Goal: Transaction & Acquisition: Download file/media

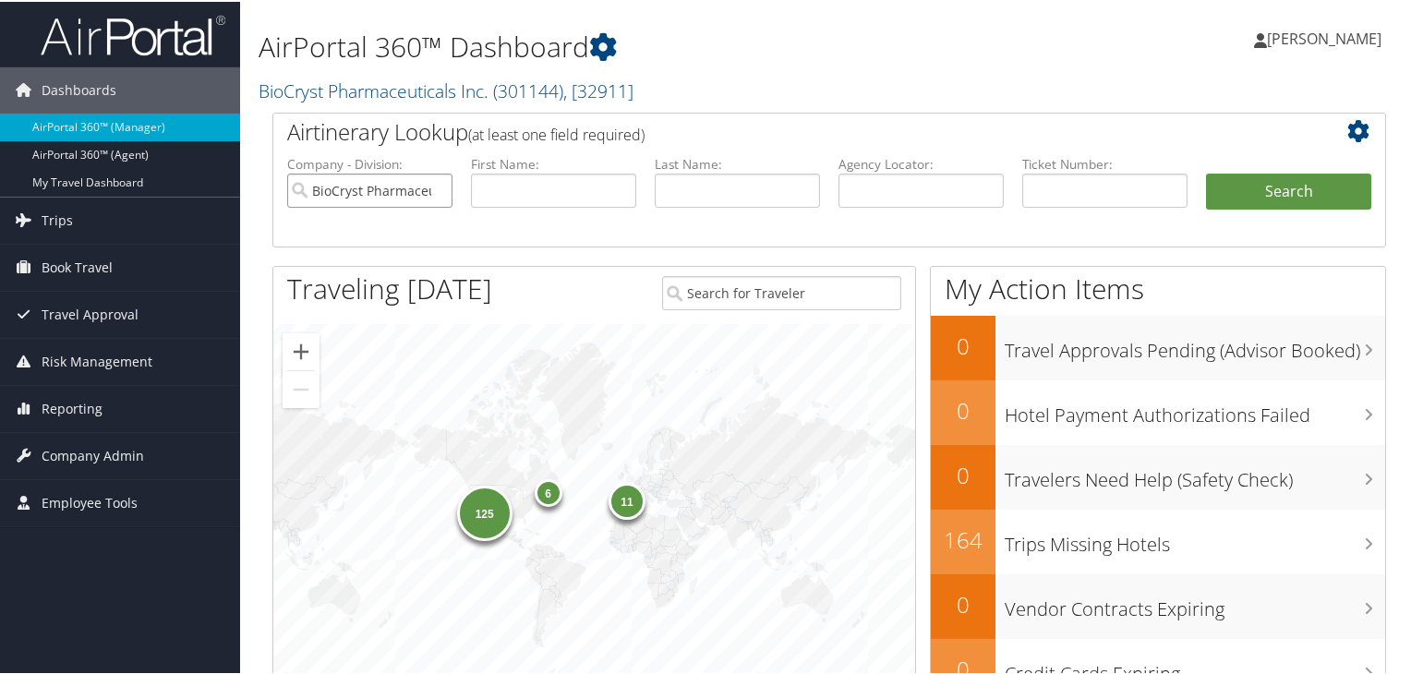
click at [436, 192] on input "BioCryst Pharmaceuticals Inc." at bounding box center [369, 189] width 165 height 34
click at [880, 187] on input "text" at bounding box center [920, 189] width 165 height 34
paste input "CTMYLX"
type input "CTMYLX"
click at [1241, 187] on button "Search" at bounding box center [1288, 190] width 165 height 37
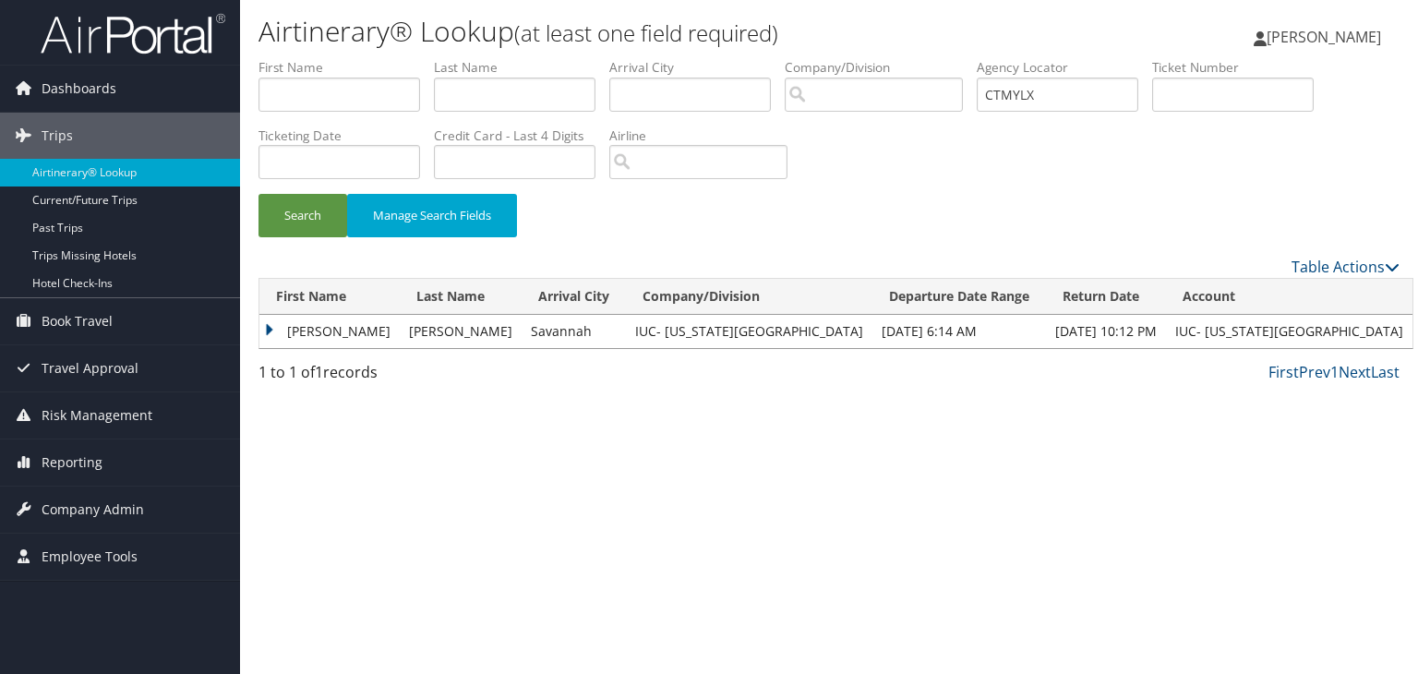
click at [266, 328] on td "NATHAN ZACHARY" at bounding box center [329, 331] width 140 height 33
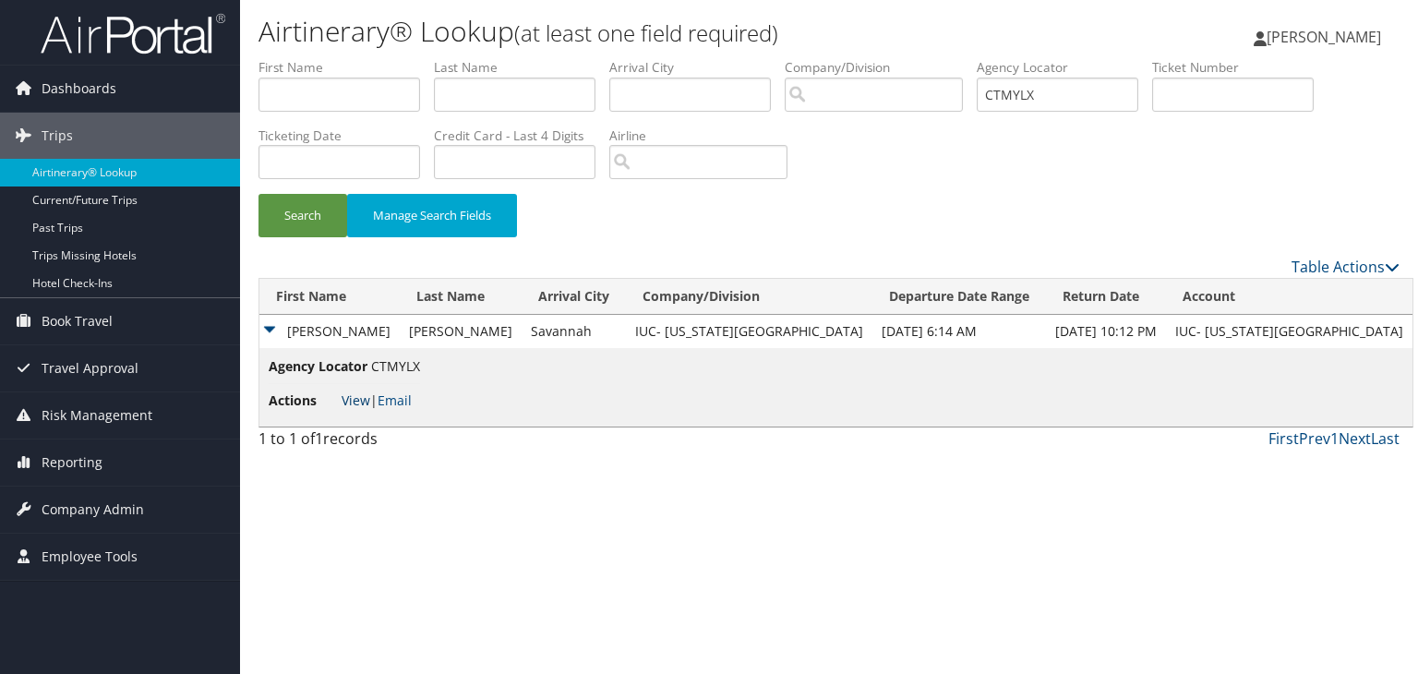
click at [352, 401] on link "View" at bounding box center [356, 401] width 29 height 18
click at [1055, 95] on input "CTMYLX" at bounding box center [1058, 95] width 162 height 34
paste input "DC6XF1"
click at [259, 194] on button "Search" at bounding box center [303, 215] width 89 height 43
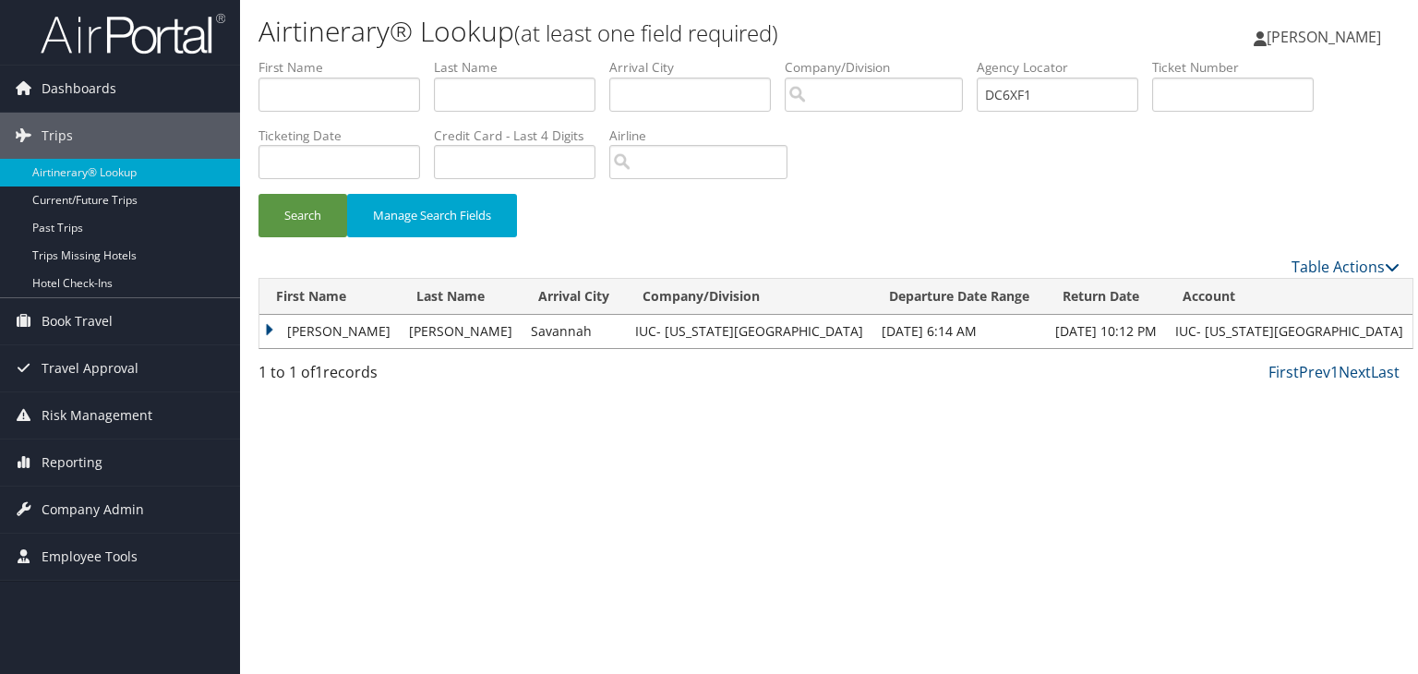
click at [268, 326] on td "ZANE ROBERT" at bounding box center [329, 331] width 140 height 33
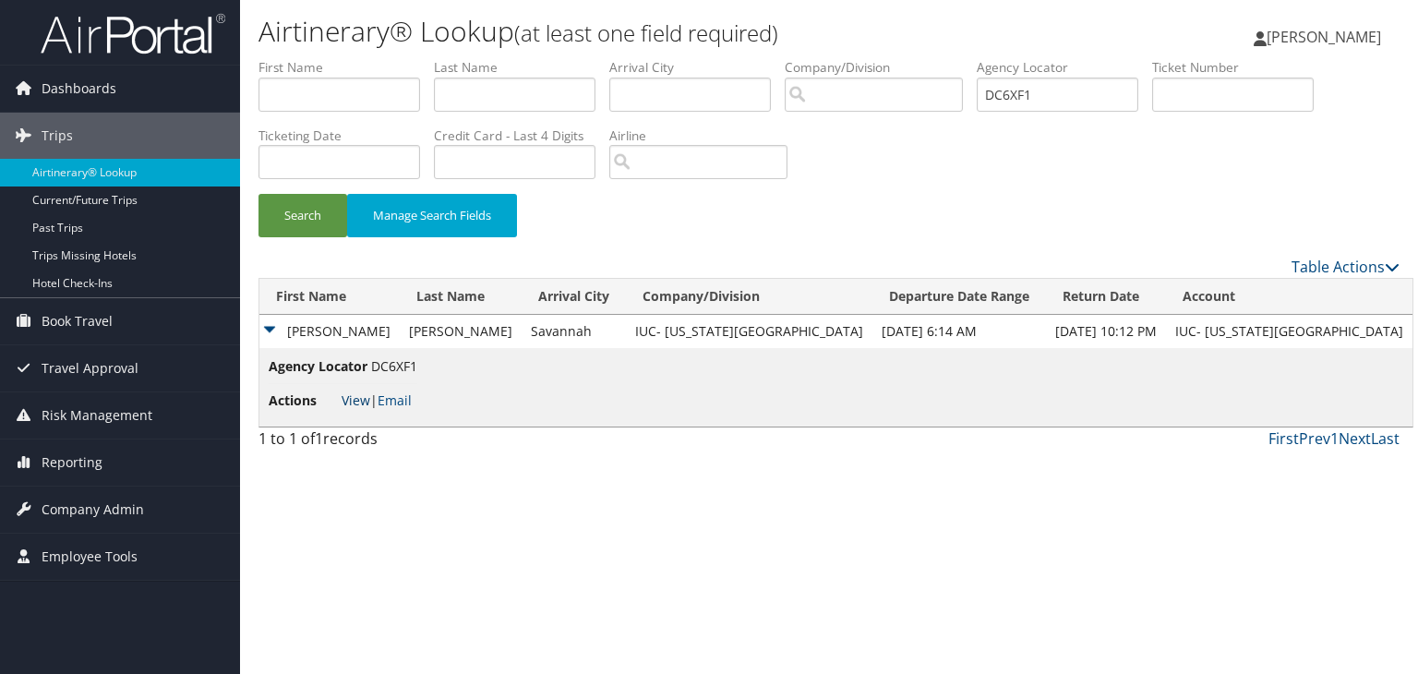
click at [354, 396] on link "View" at bounding box center [356, 401] width 29 height 18
drag, startPoint x: 1046, startPoint y: 90, endPoint x: 981, endPoint y: 95, distance: 65.8
click at [981, 58] on ul "First Name Last Name Departure City Arrival City Company/Division Airport/City …" at bounding box center [829, 58] width 1141 height 0
paste input "YGN"
click at [259, 194] on button "Search" at bounding box center [303, 215] width 89 height 43
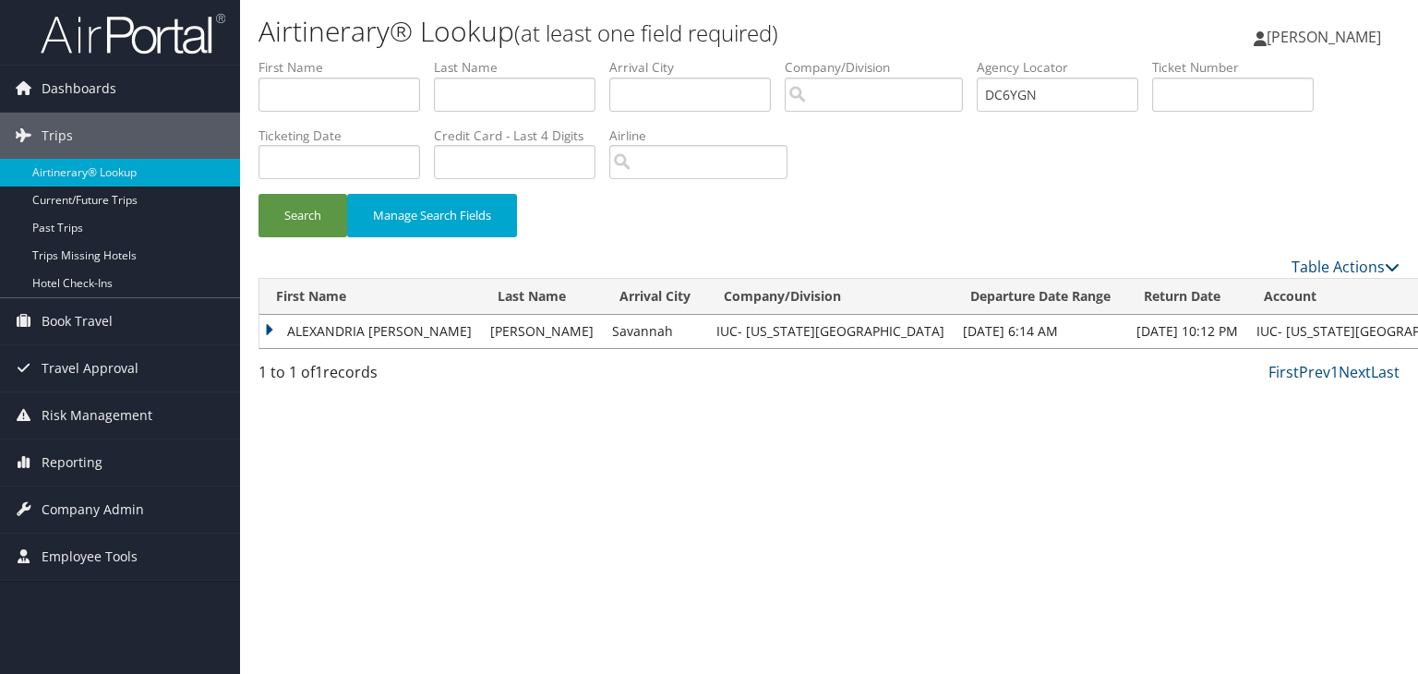
click at [270, 326] on td "ALEXANDRIA MARIE" at bounding box center [370, 331] width 222 height 33
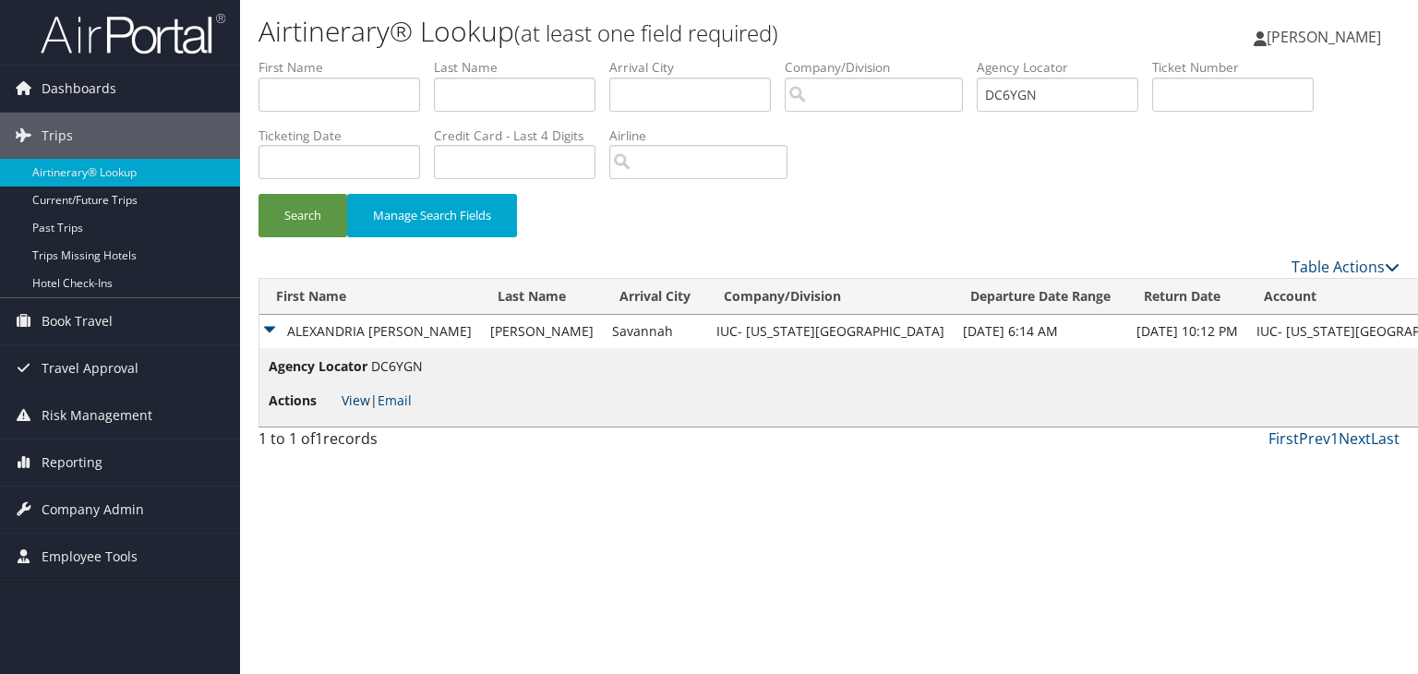
click at [355, 400] on link "View" at bounding box center [356, 401] width 29 height 18
drag, startPoint x: 1046, startPoint y: 95, endPoint x: 974, endPoint y: 95, distance: 72.0
click at [974, 58] on ul "First Name Last Name Departure City Arrival City Company/Division Airport/City …" at bounding box center [829, 58] width 1141 height 0
paste input "ZW6"
click at [317, 218] on button "Search" at bounding box center [303, 215] width 89 height 43
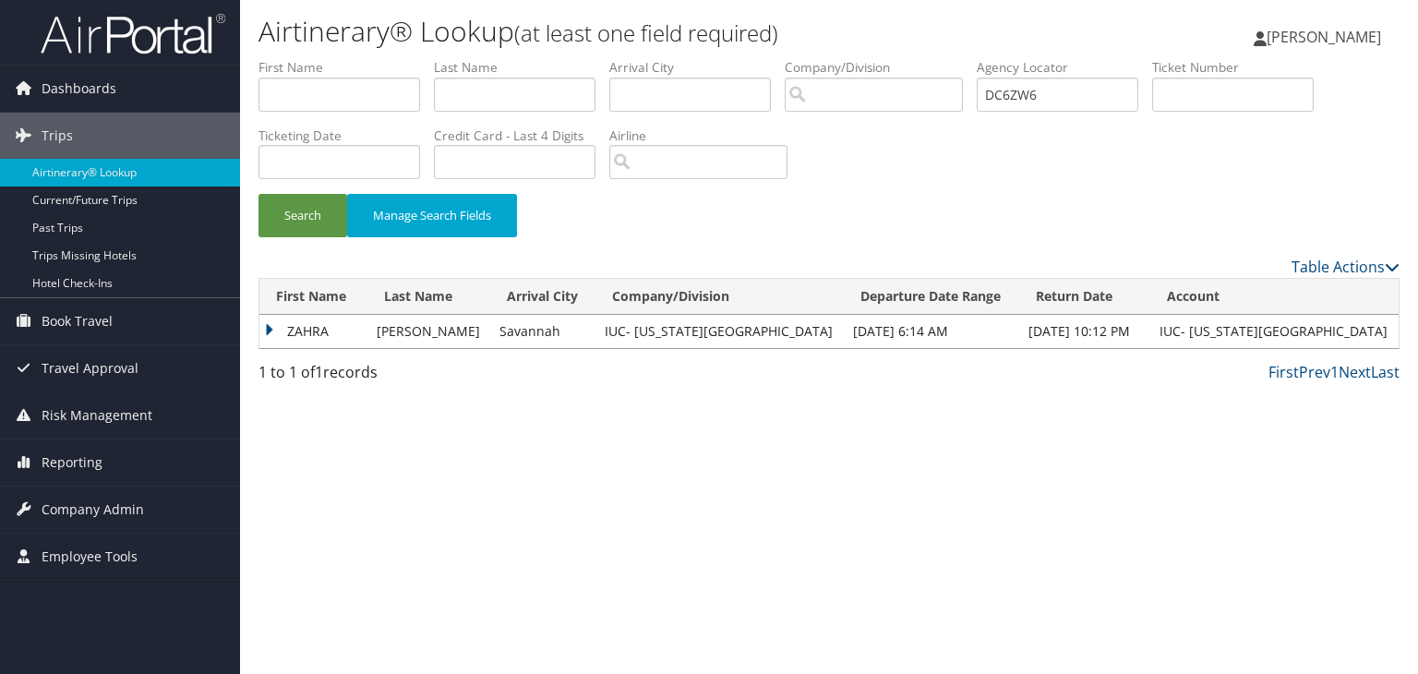
click at [269, 331] on td "ZAHRA" at bounding box center [313, 331] width 108 height 33
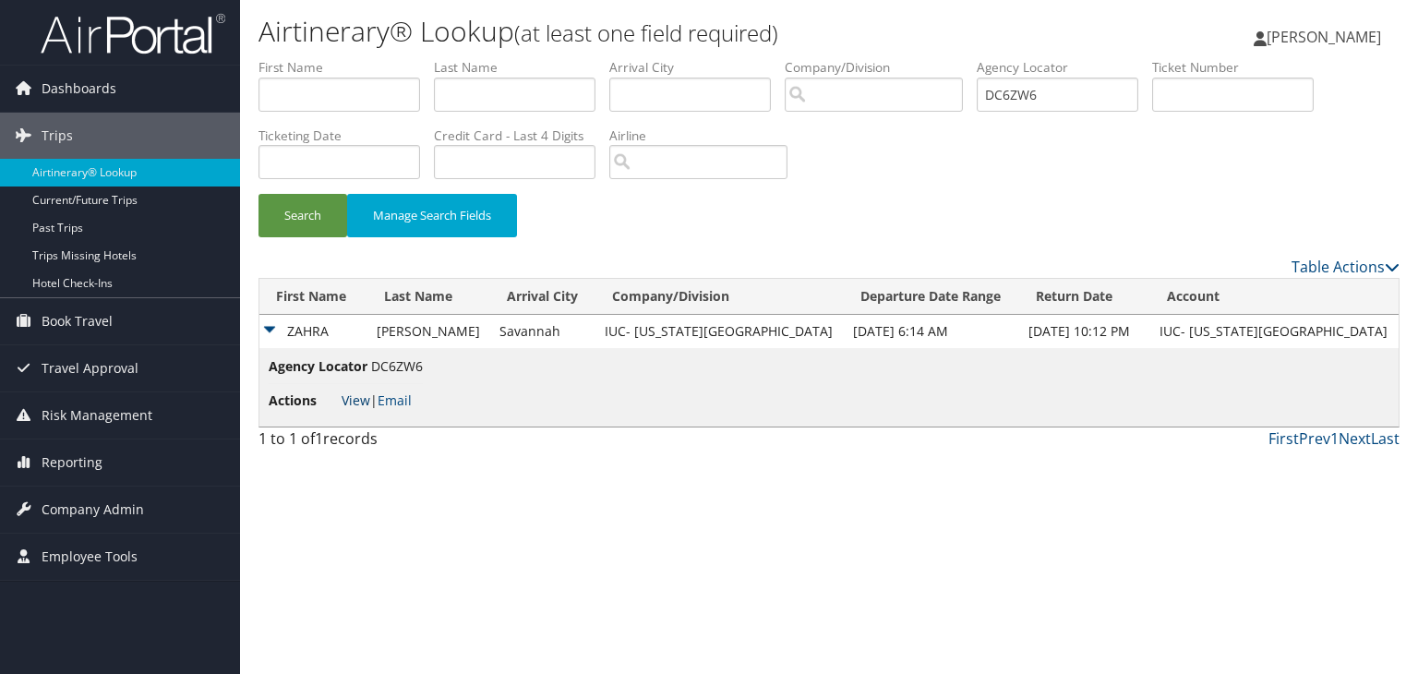
click at [358, 404] on link "View" at bounding box center [356, 401] width 29 height 18
click at [1039, 96] on input "DC6ZW6" at bounding box center [1058, 95] width 162 height 34
paste input "MYX"
type input "DC6MYX"
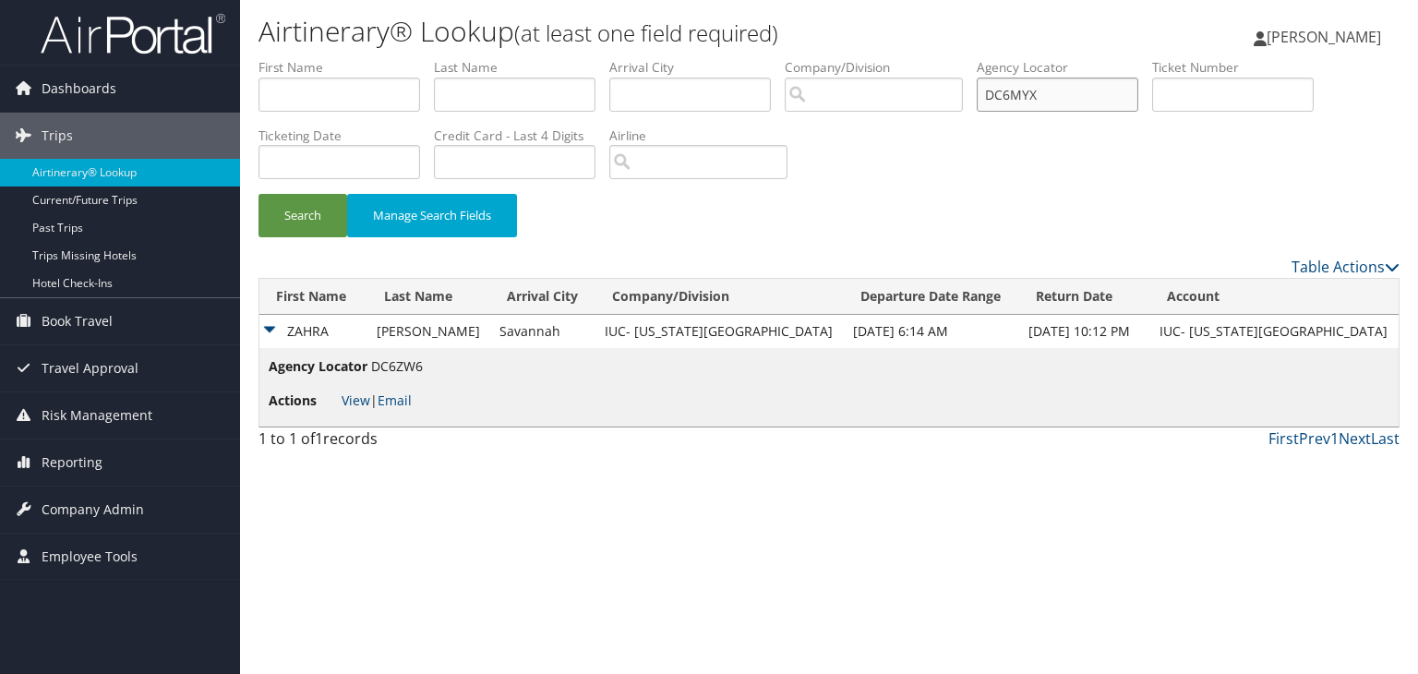
click at [259, 194] on button "Search" at bounding box center [303, 215] width 89 height 43
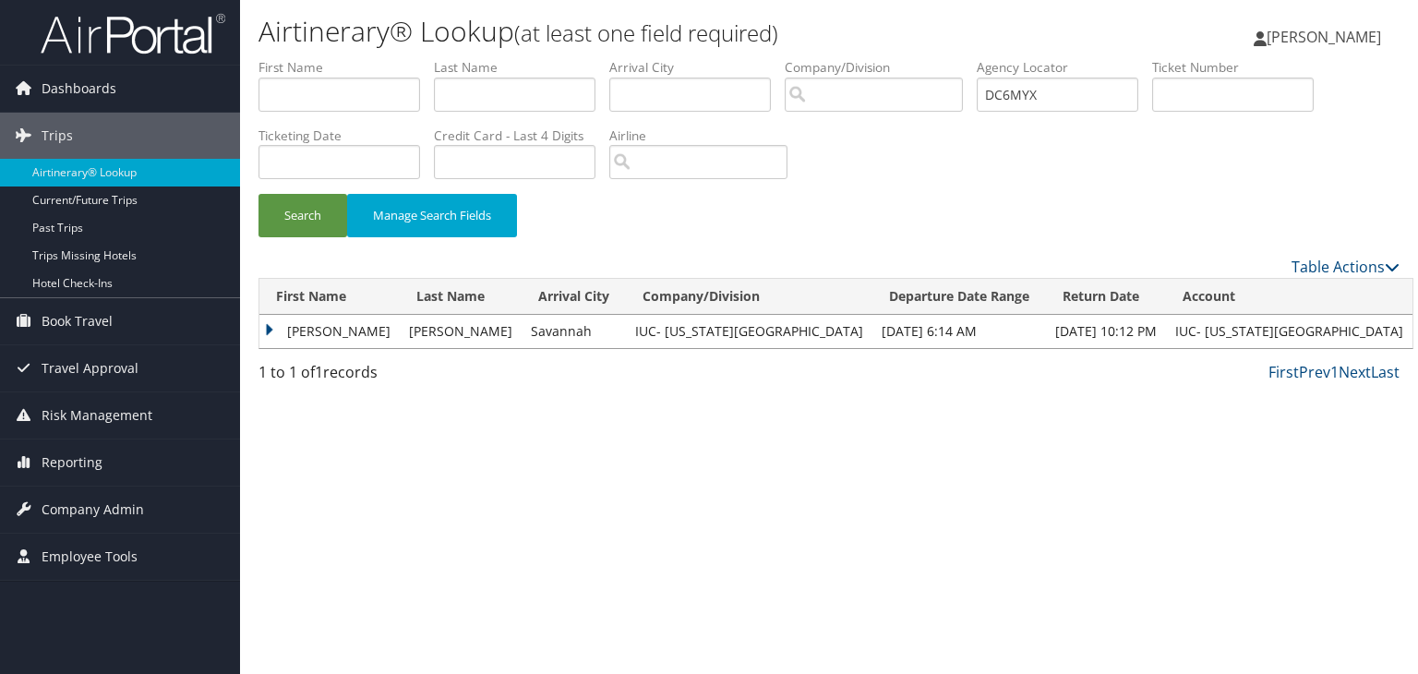
click at [270, 330] on td "JONATHAN M" at bounding box center [329, 331] width 140 height 33
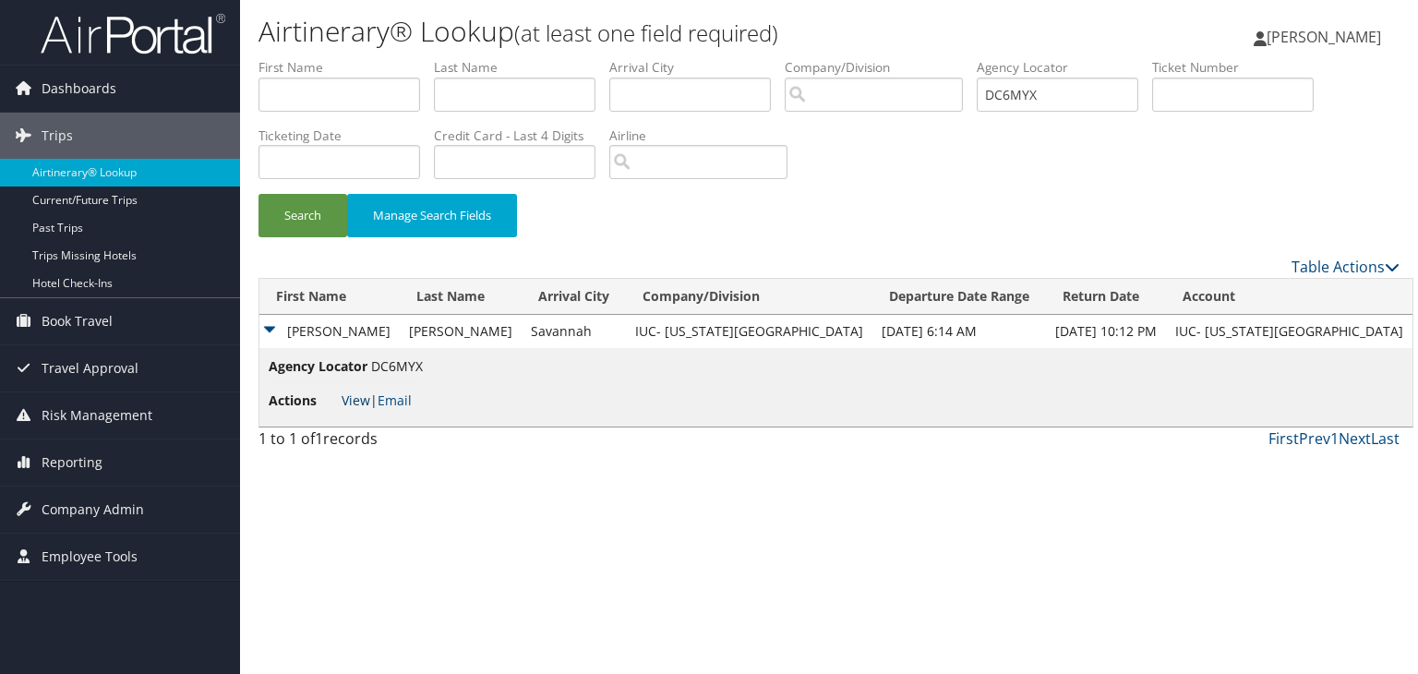
click at [348, 397] on link "View" at bounding box center [356, 401] width 29 height 18
click at [1333, 38] on span "[PERSON_NAME]" at bounding box center [1324, 37] width 115 height 20
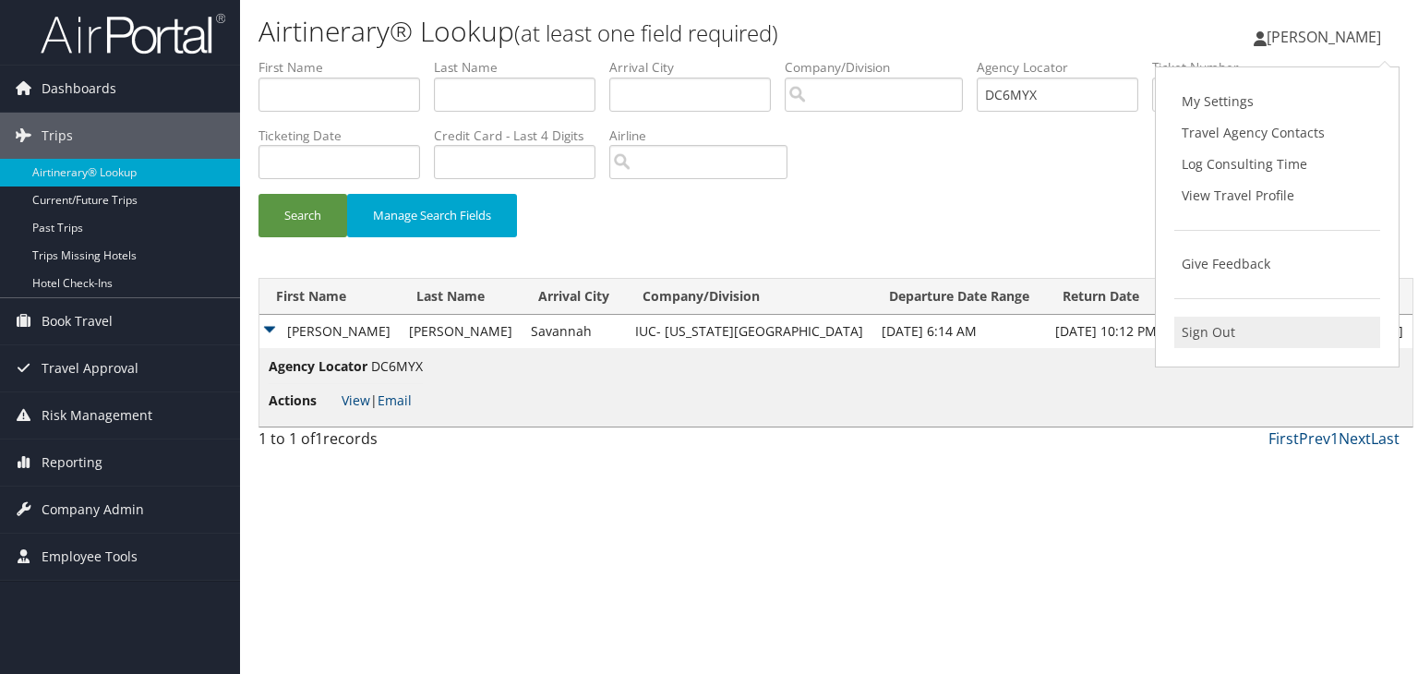
click at [1232, 337] on link "Sign Out" at bounding box center [1278, 332] width 206 height 31
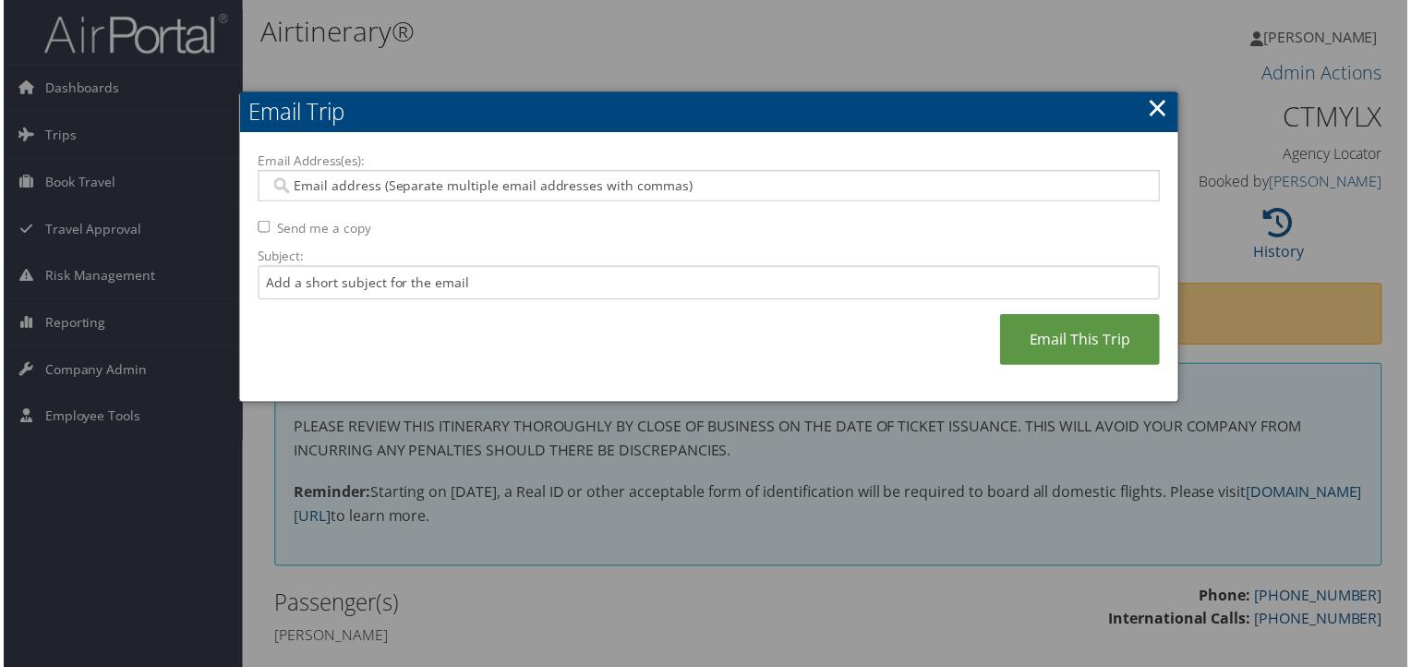
click at [1160, 106] on link "×" at bounding box center [1160, 108] width 21 height 37
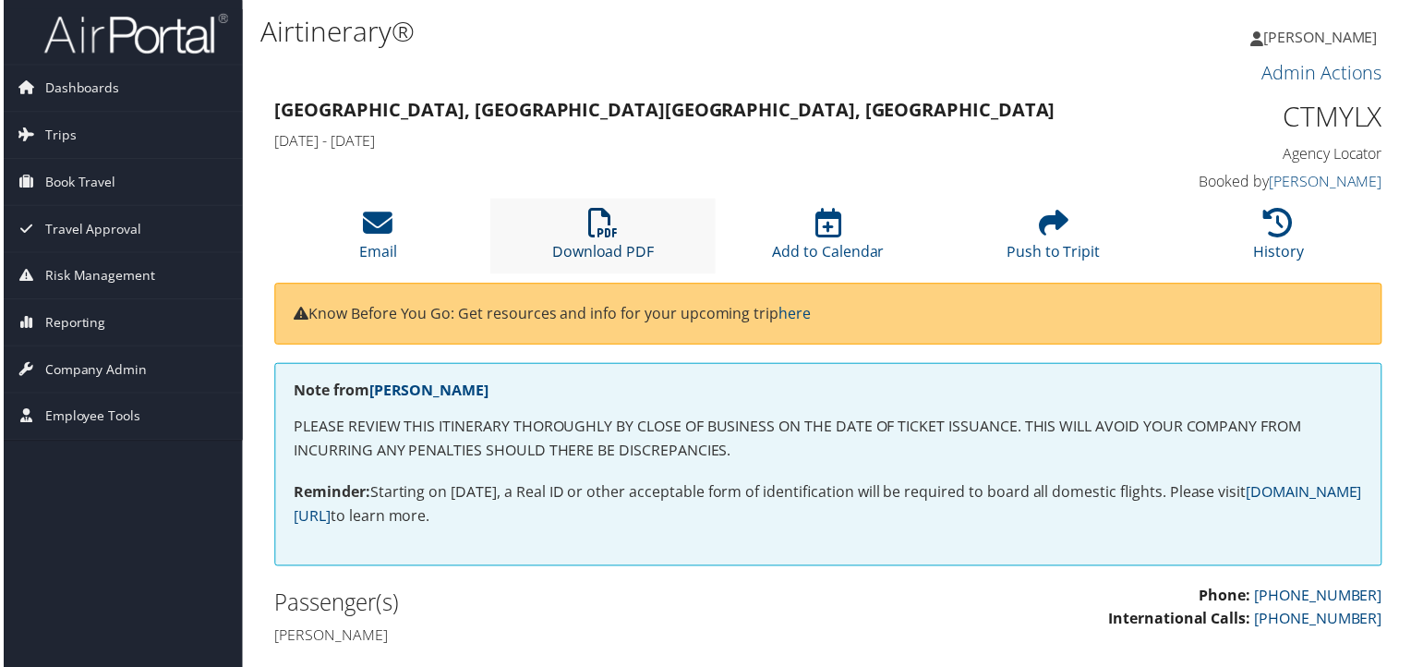
click at [590, 237] on icon at bounding box center [603, 224] width 30 height 30
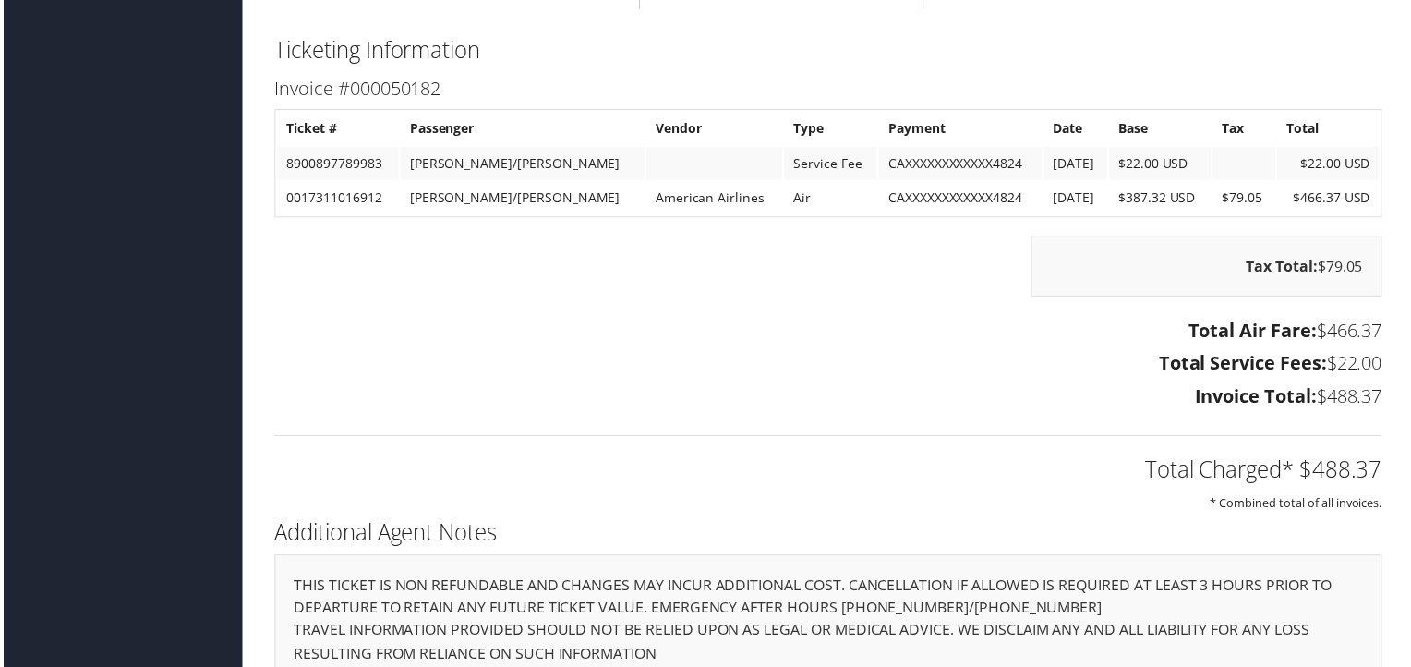
scroll to position [2565, 0]
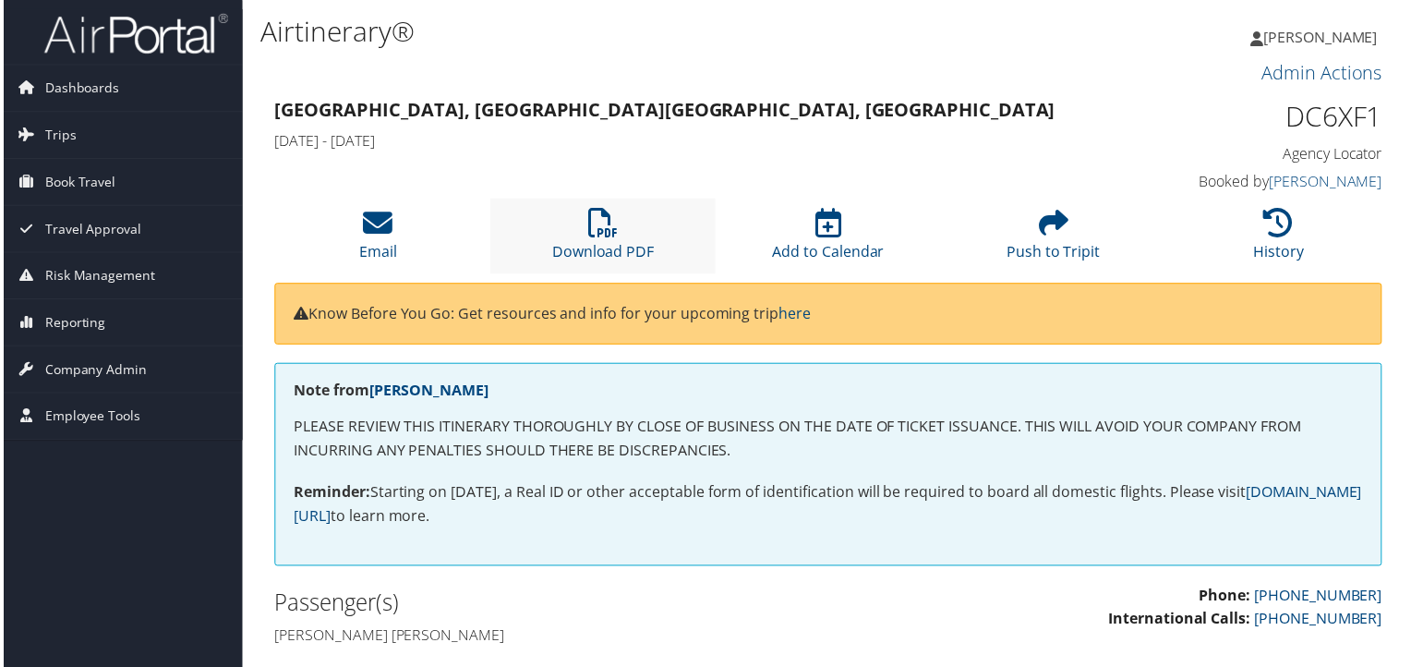
click at [606, 239] on li "Download PDF" at bounding box center [602, 236] width 226 height 75
click at [597, 244] on link "Download PDF" at bounding box center [602, 241] width 103 height 44
click at [606, 252] on link "Download PDF" at bounding box center [602, 241] width 103 height 44
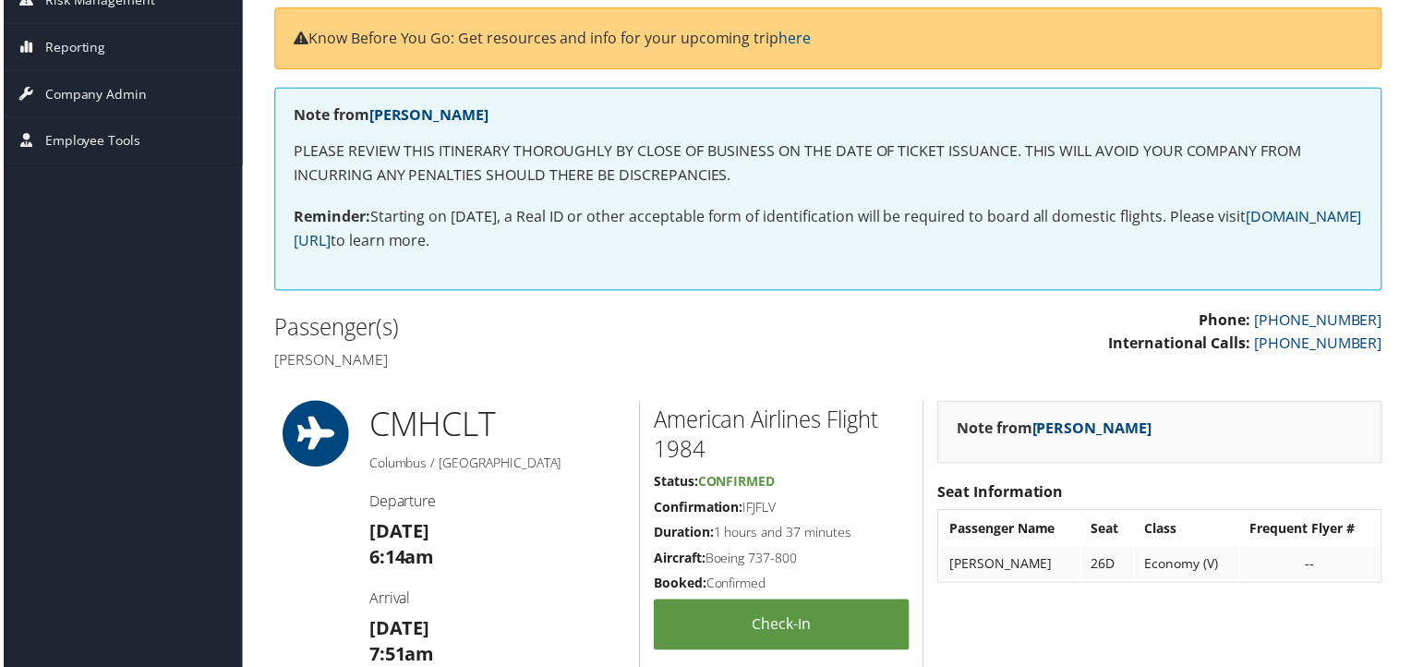
scroll to position [554, 0]
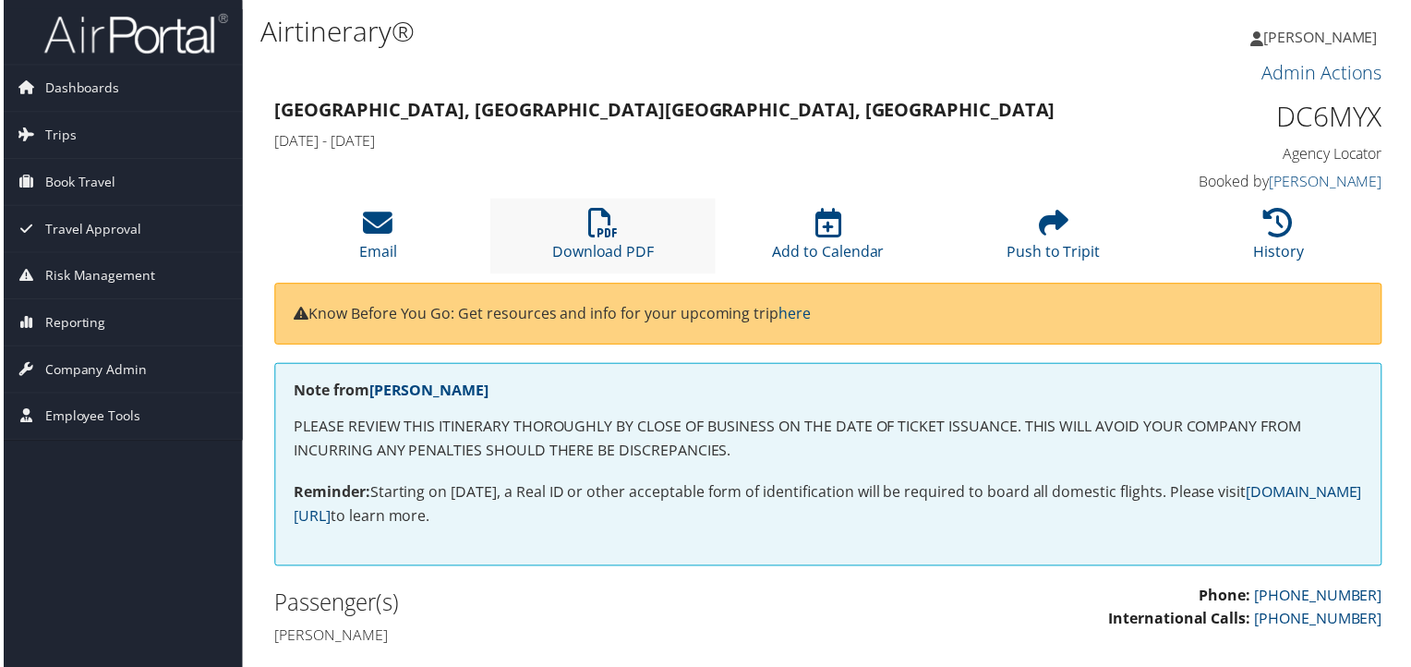
click at [605, 241] on li "Download PDF" at bounding box center [602, 236] width 226 height 75
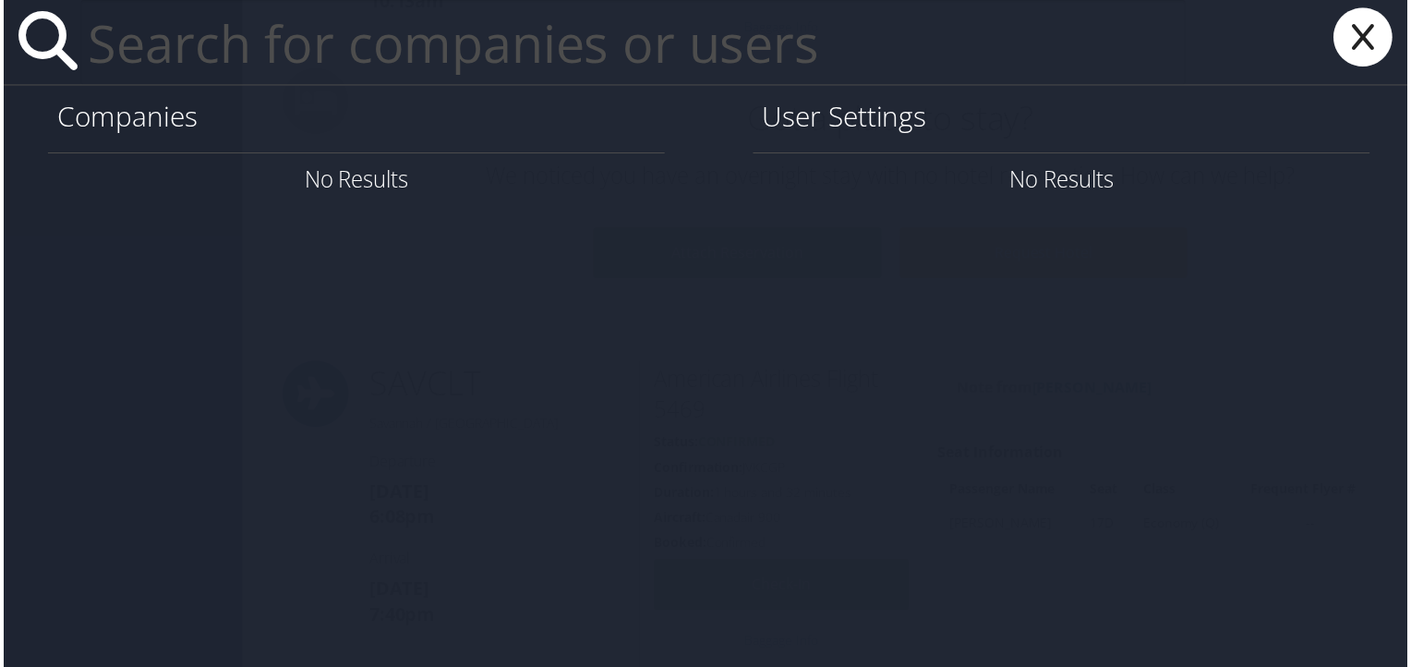
scroll to position [1293, 0]
